Goal: Transaction & Acquisition: Purchase product/service

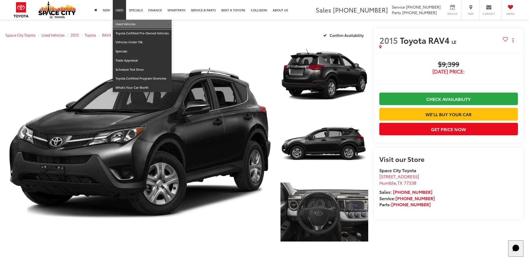
click at [121, 23] on link "Used Vehicles" at bounding box center [142, 24] width 59 height 9
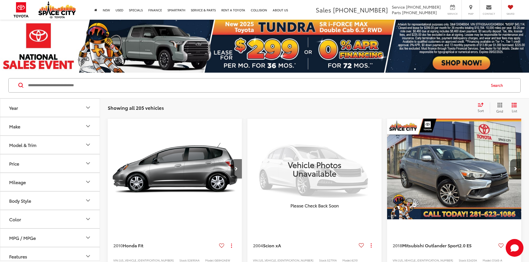
click at [157, 83] on input "Search by Make, Model, or Keyword" at bounding box center [256, 85] width 458 height 13
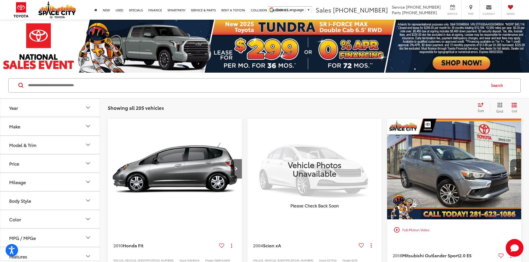
click at [37, 145] on button "Model & Trim" at bounding box center [50, 145] width 100 height 18
click at [32, 126] on button "Make" at bounding box center [50, 126] width 100 height 18
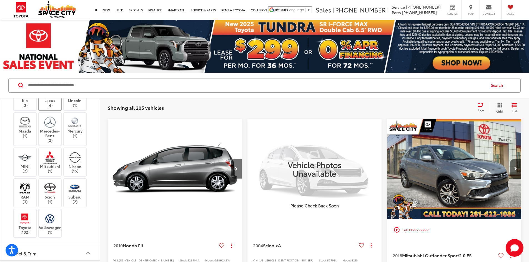
scroll to position [250, 0]
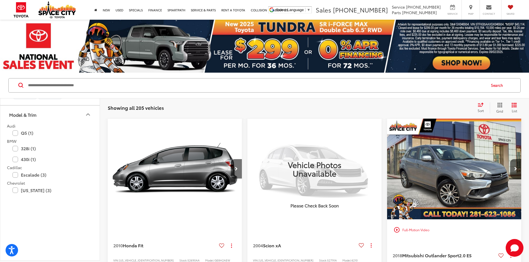
click at [46, 56] on img at bounding box center [49, 49] width 15 height 13
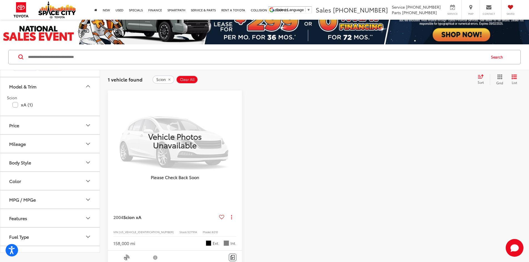
scroll to position [56, 0]
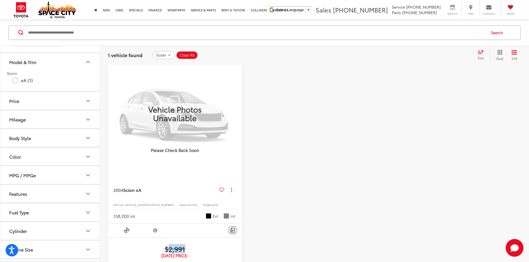
drag, startPoint x: 176, startPoint y: 222, endPoint x: 150, endPoint y: 218, distance: 26.8
click at [150, 245] on span "$2,991" at bounding box center [174, 249] width 123 height 8
drag, startPoint x: 286, startPoint y: 119, endPoint x: 279, endPoint y: 127, distance: 10.8
click at [288, 119] on div at bounding box center [314, 211] width 134 height 297
drag, startPoint x: 170, startPoint y: 178, endPoint x: 160, endPoint y: 178, distance: 9.2
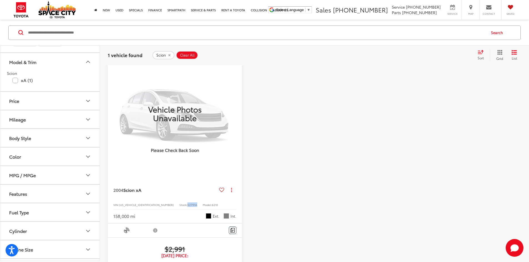
click at [187, 203] on span "52791A" at bounding box center [192, 205] width 10 height 4
click at [290, 153] on div at bounding box center [314, 211] width 134 height 297
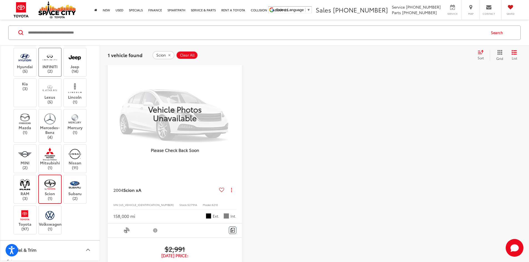
scroll to position [83, 0]
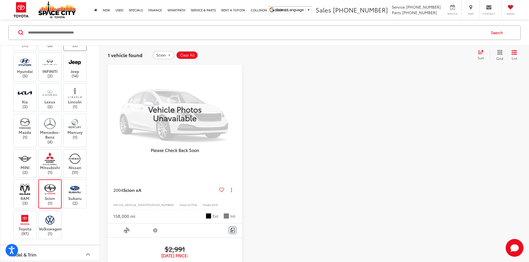
click at [75, 38] on img at bounding box center [75, 38] width 0 height 0
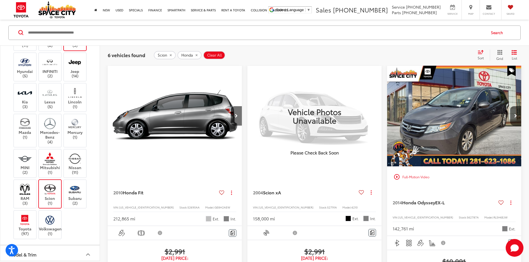
click at [51, 196] on img at bounding box center [49, 189] width 15 height 13
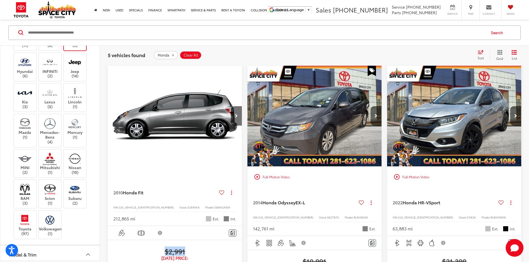
drag, startPoint x: 176, startPoint y: 234, endPoint x: 145, endPoint y: 229, distance: 31.9
click at [145, 247] on span "$2,991" at bounding box center [174, 251] width 123 height 8
click at [164, 129] on img "2010 Honda Fit Base 0" at bounding box center [174, 116] width 135 height 101
